Goal: Task Accomplishment & Management: Use online tool/utility

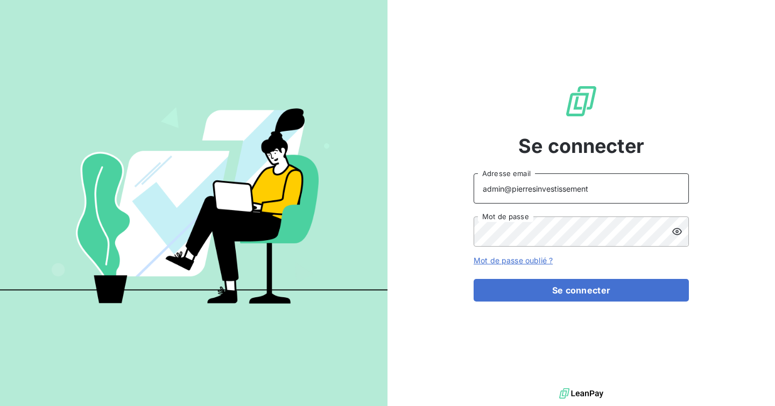
click at [597, 194] on input "admin@pierresinvestissement" at bounding box center [581, 188] width 215 height 30
type input "admin@climanet"
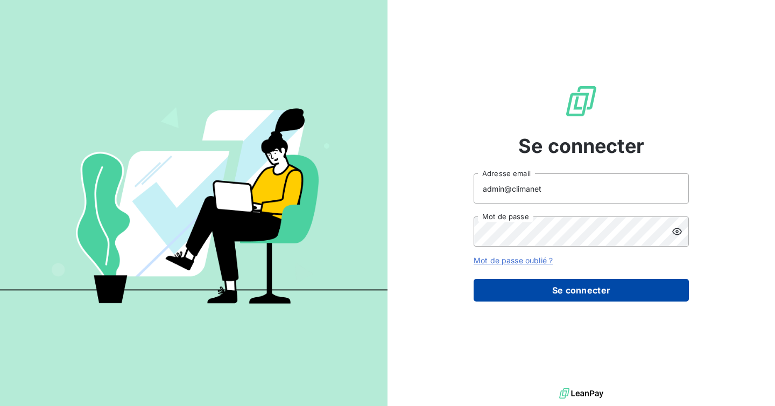
click at [528, 291] on button "Se connecter" at bounding box center [581, 290] width 215 height 23
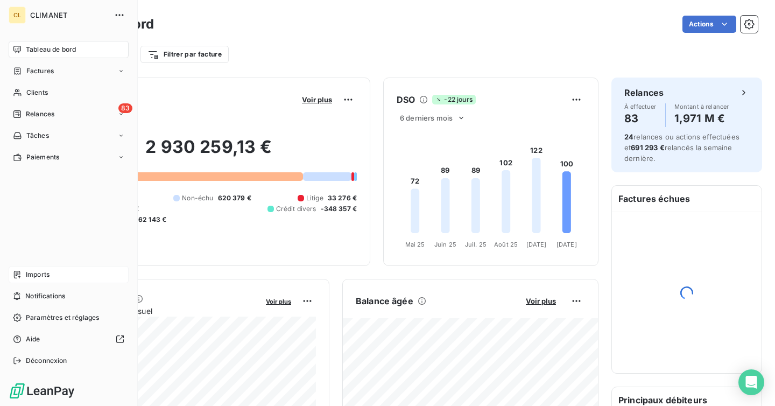
click at [29, 280] on div "Imports" at bounding box center [69, 274] width 120 height 17
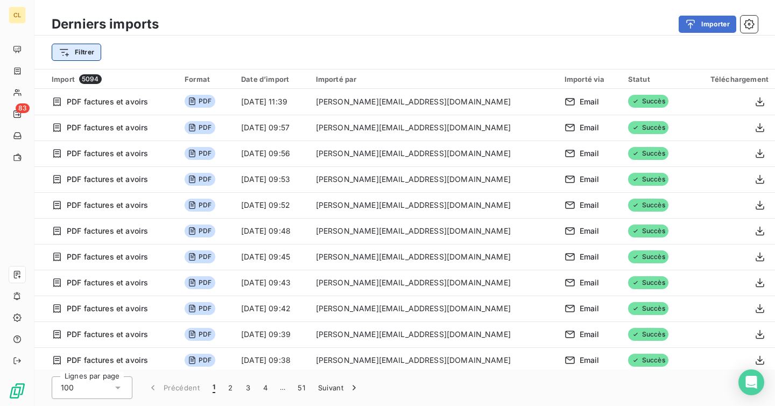
click at [89, 44] on html "CL 83 Derniers imports Importer Filtrer Import 5094 Format Date d’import Import…" at bounding box center [387, 203] width 775 height 406
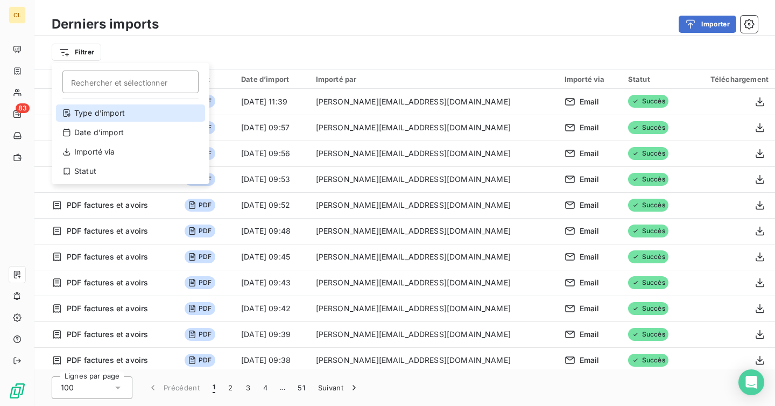
click at [128, 114] on div "Type d’import" at bounding box center [130, 112] width 149 height 17
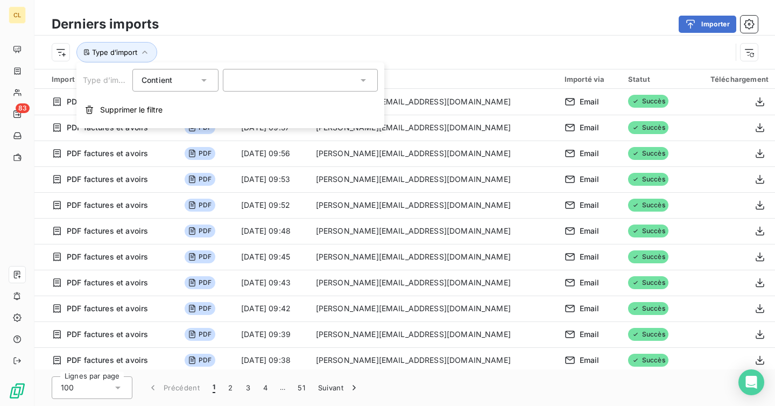
click at [248, 82] on div at bounding box center [300, 80] width 155 height 23
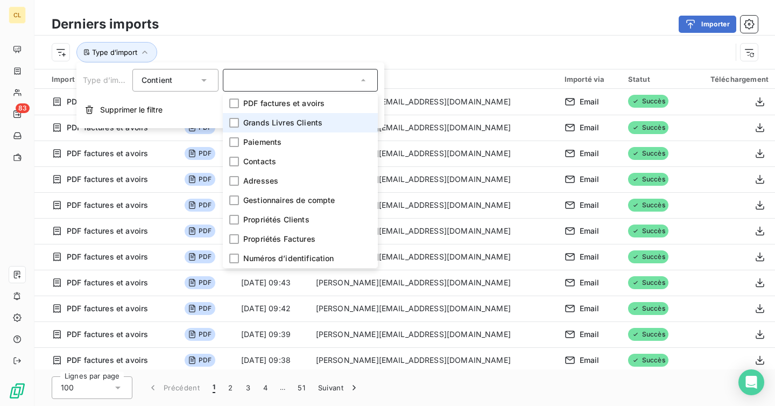
click at [249, 119] on span "Grands Livres Clients" at bounding box center [282, 122] width 79 height 11
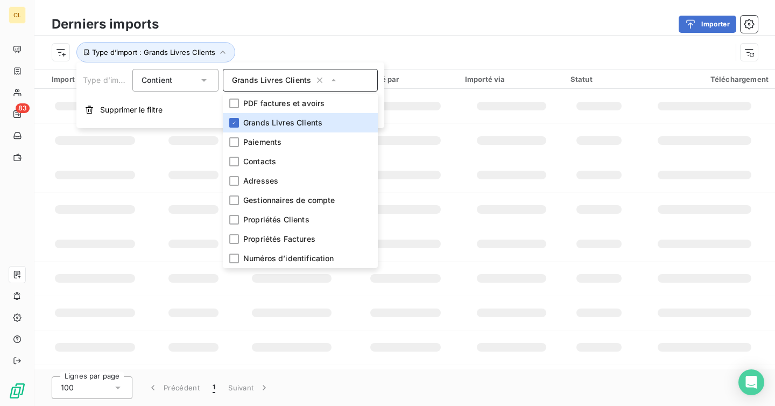
click at [294, 20] on div "Importer" at bounding box center [465, 24] width 586 height 17
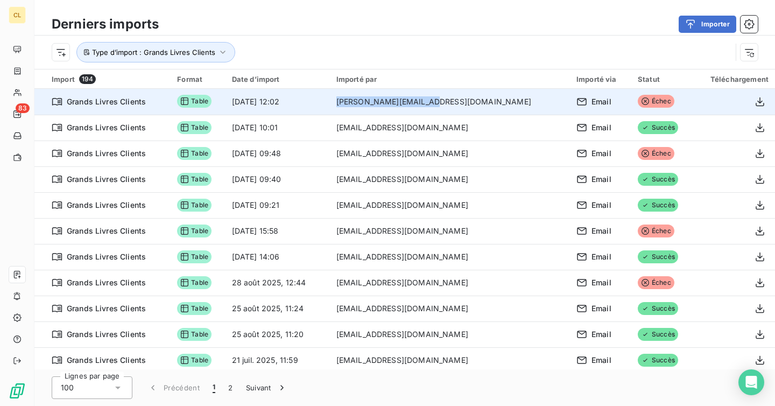
drag, startPoint x: 465, startPoint y: 104, endPoint x: 369, endPoint y: 98, distance: 96.5
click at [369, 98] on td "[PERSON_NAME][EMAIL_ADDRESS][DOMAIN_NAME]" at bounding box center [450, 102] width 240 height 26
copy td "[PERSON_NAME][EMAIL_ADDRESS][DOMAIN_NAME]"
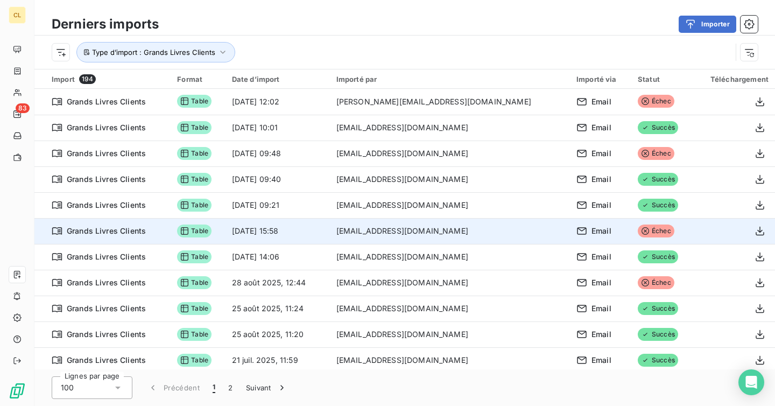
scroll to position [33, 0]
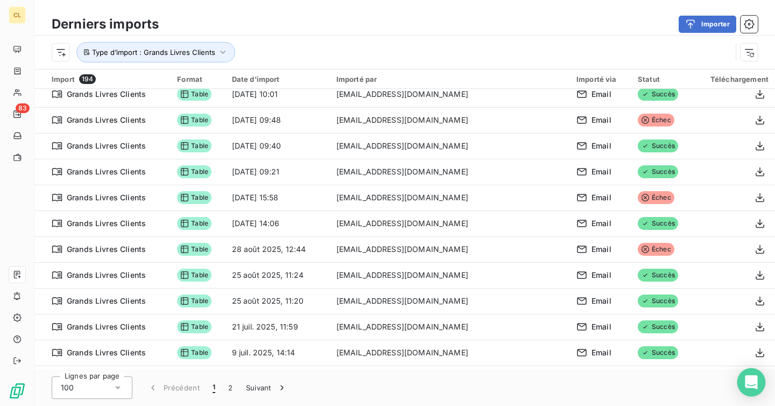
click at [752, 393] on div "Open Intercom Messenger" at bounding box center [751, 382] width 29 height 29
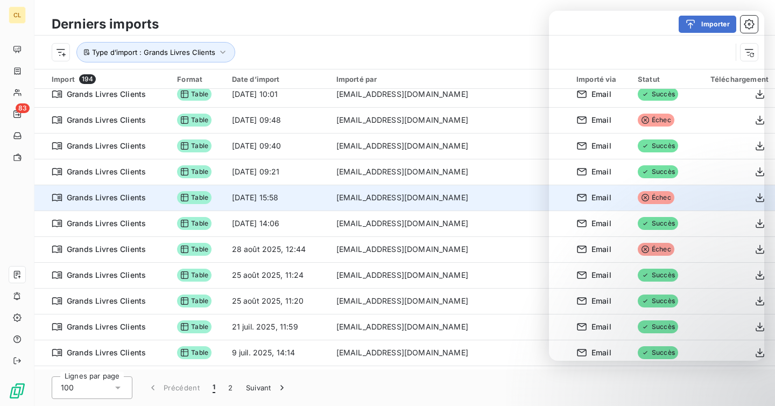
click at [330, 190] on td "[DATE] 15:58" at bounding box center [277, 198] width 104 height 26
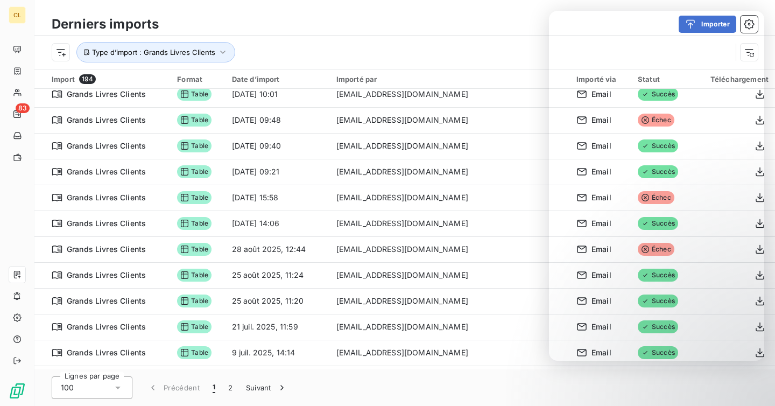
click at [401, 21] on div "Importer" at bounding box center [465, 24] width 586 height 17
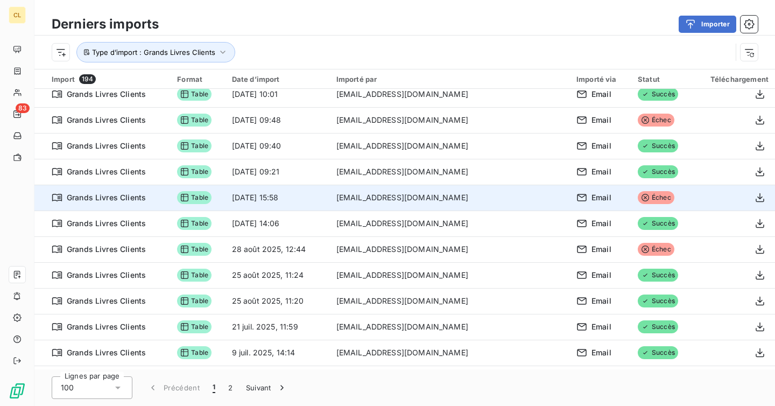
scroll to position [0, 0]
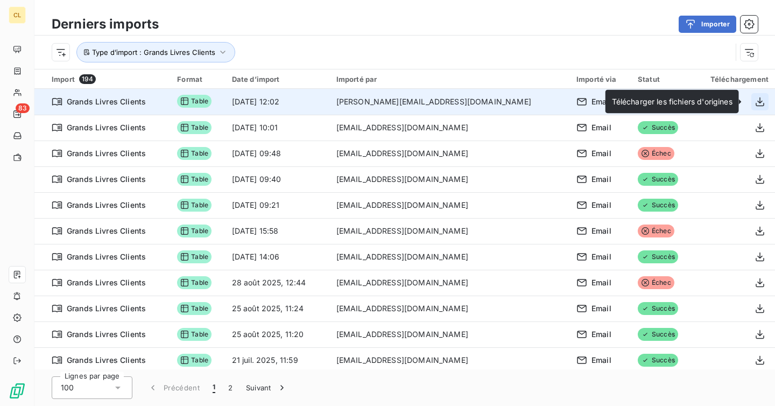
click at [756, 100] on icon "button" at bounding box center [760, 101] width 9 height 9
